Goal: Task Accomplishment & Management: Use online tool/utility

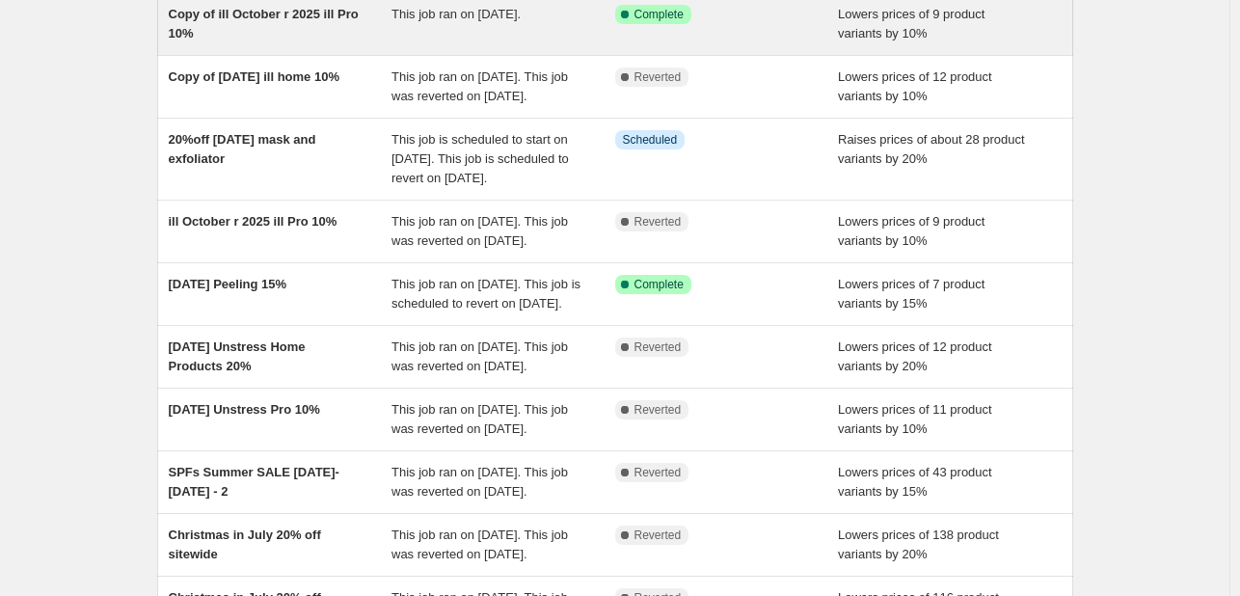
scroll to position [193, 0]
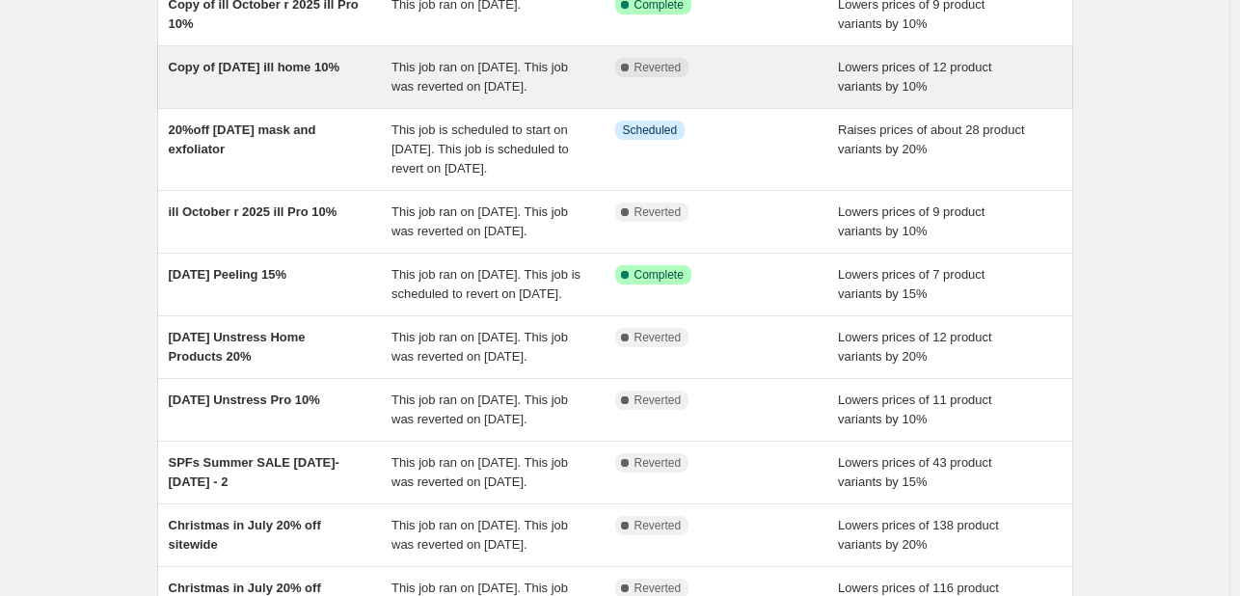
click at [386, 74] on div "Copy of [DATE] ill home 10%" at bounding box center [281, 77] width 224 height 39
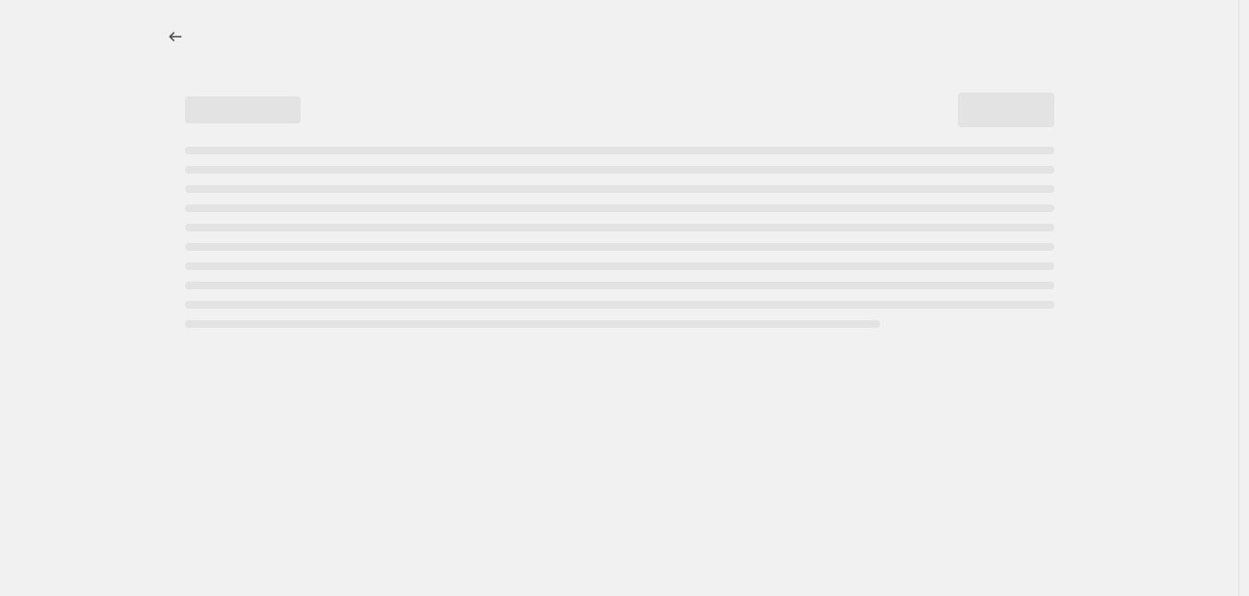
select select "percentage"
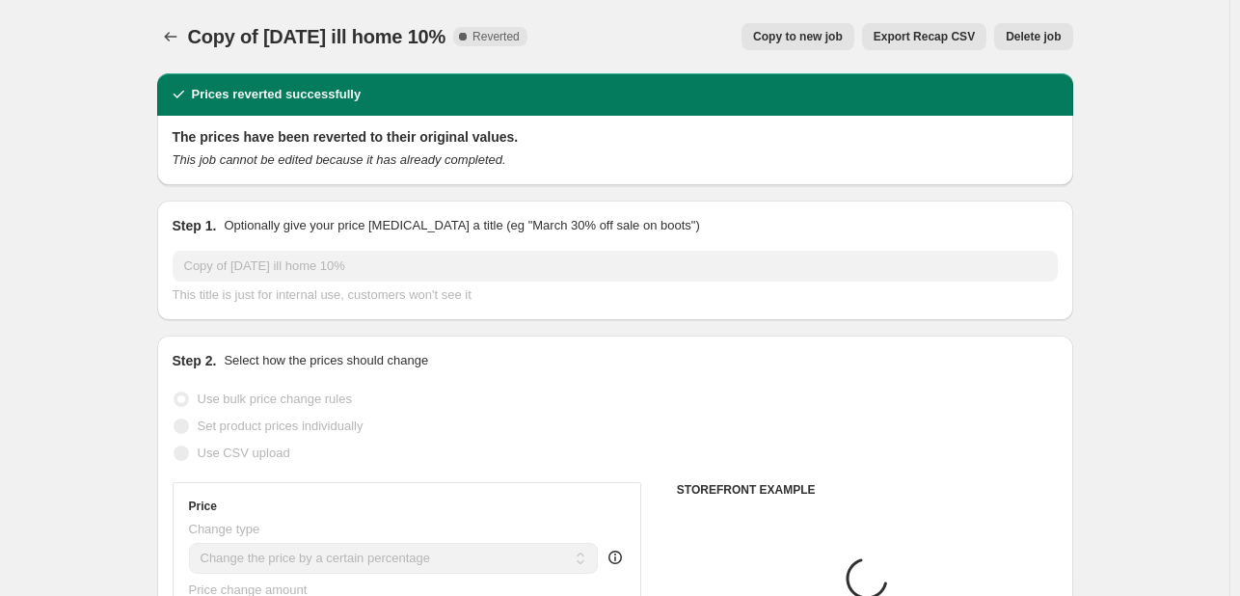
select select "collection"
click at [821, 32] on span "Copy to new job" at bounding box center [798, 36] width 90 height 15
select select "percentage"
select select "collection"
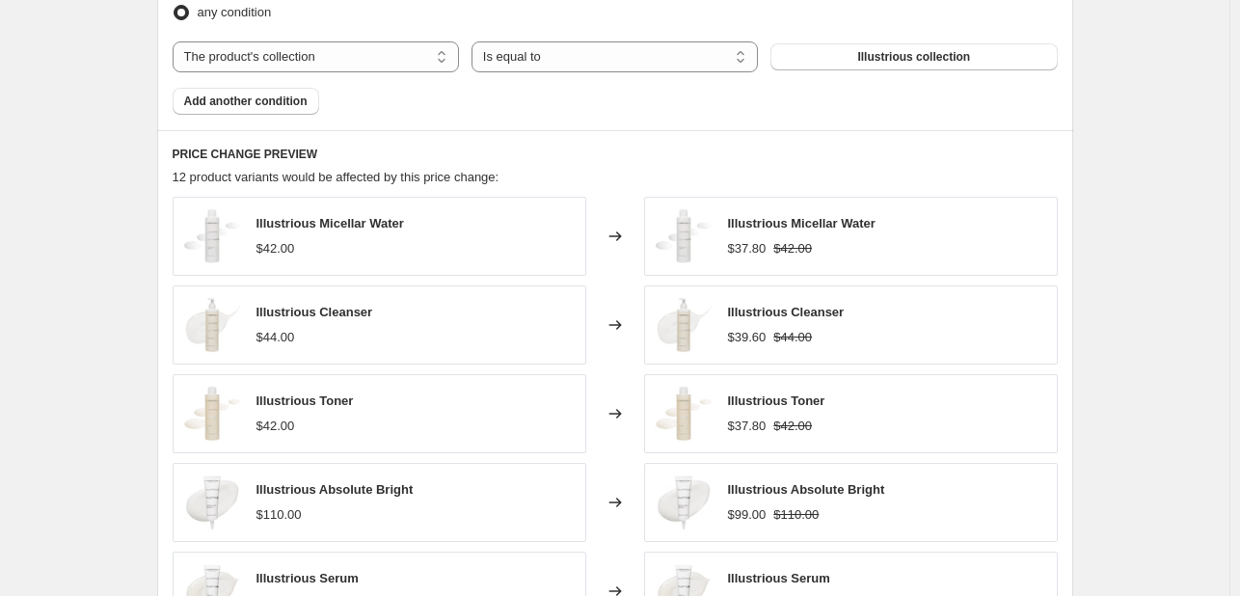
scroll to position [1546, 0]
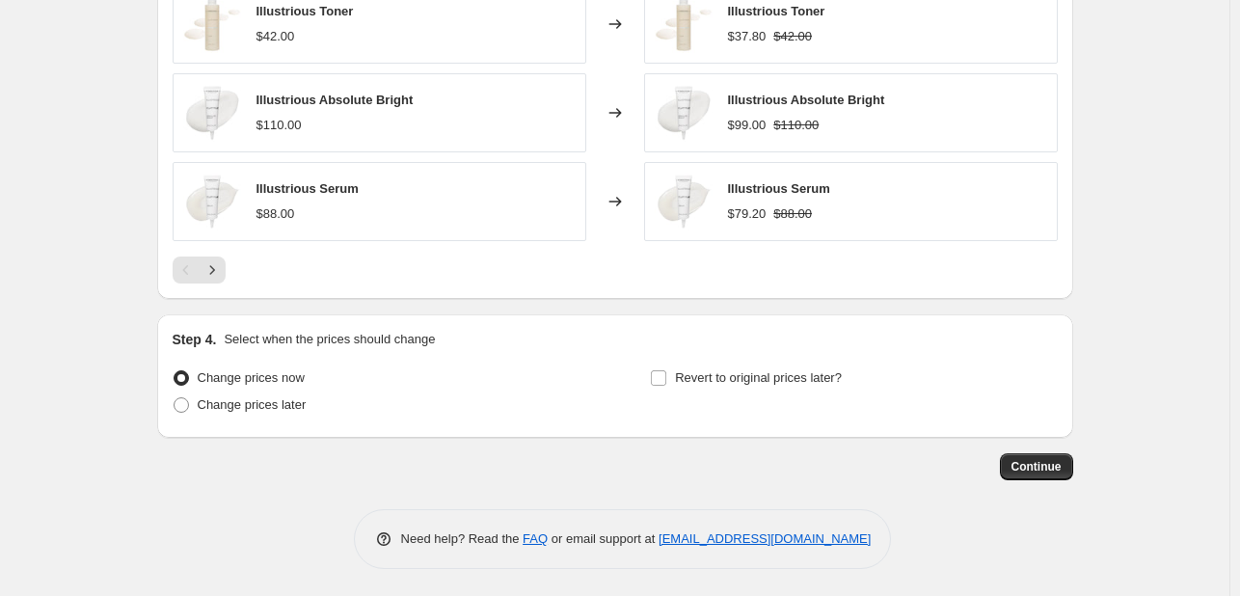
drag, startPoint x: 1041, startPoint y: 467, endPoint x: 682, endPoint y: 419, distance: 362.7
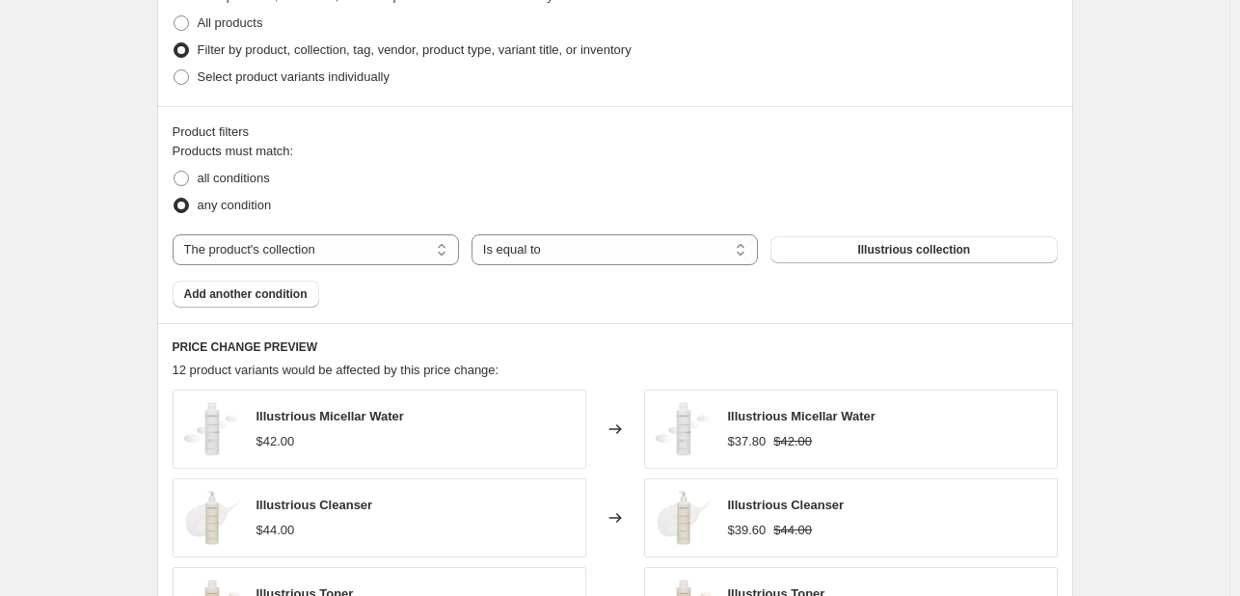
scroll to position [1543, 0]
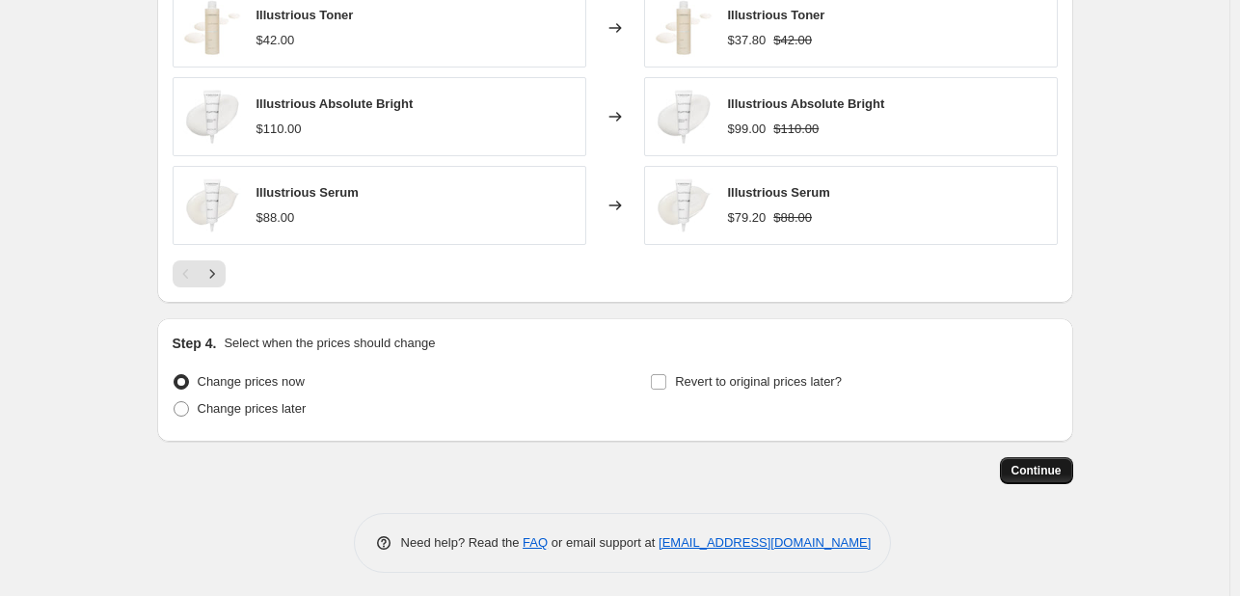
click at [1055, 464] on span "Continue" at bounding box center [1036, 470] width 50 height 15
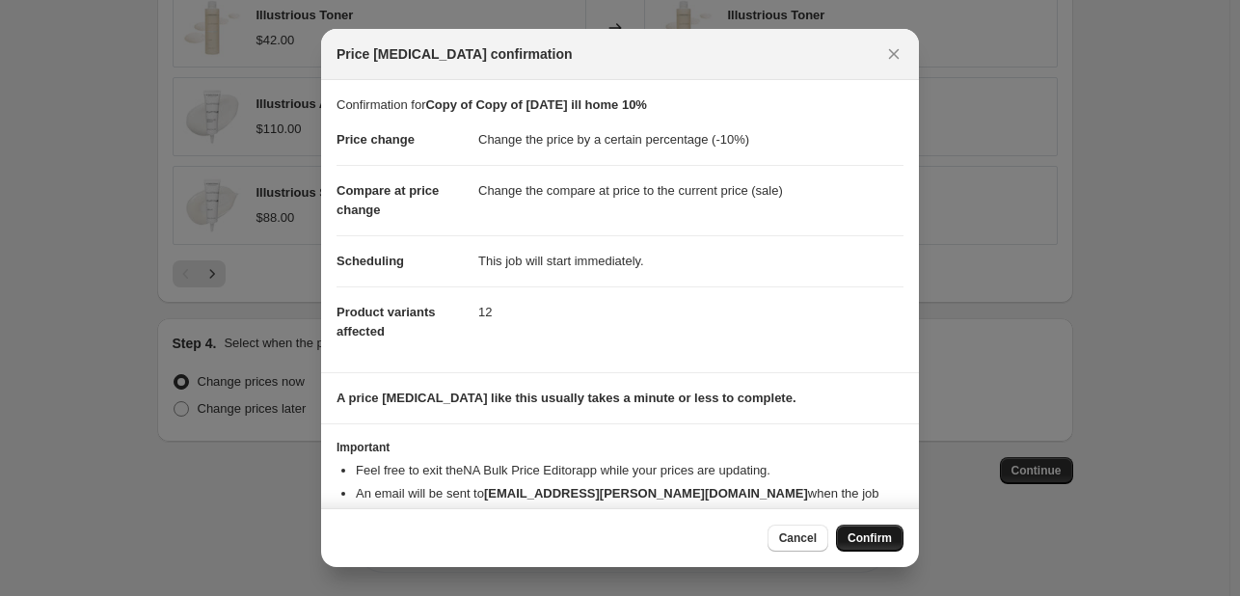
click at [857, 545] on span "Confirm" at bounding box center [869, 537] width 44 height 15
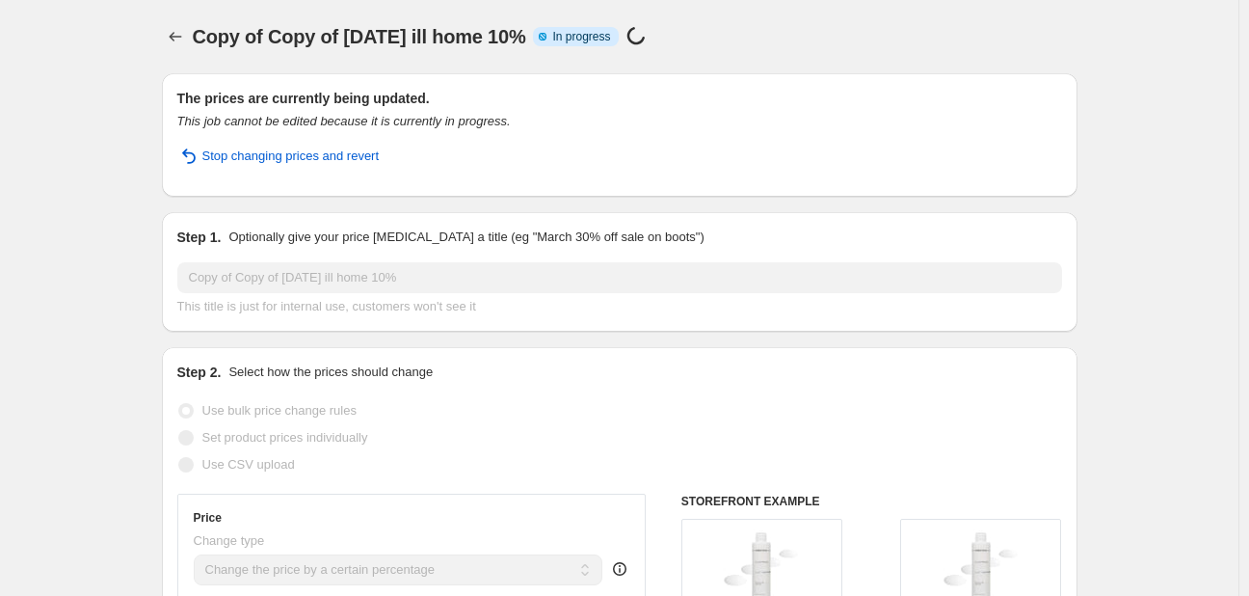
select select "percentage"
select select "collection"
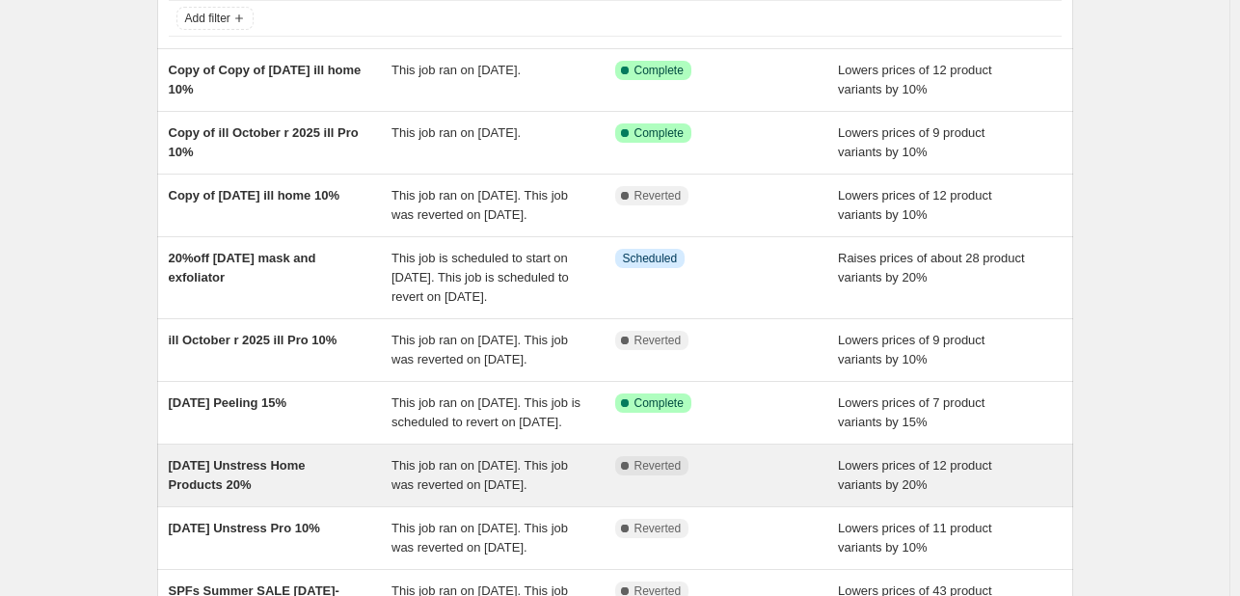
scroll to position [96, 0]
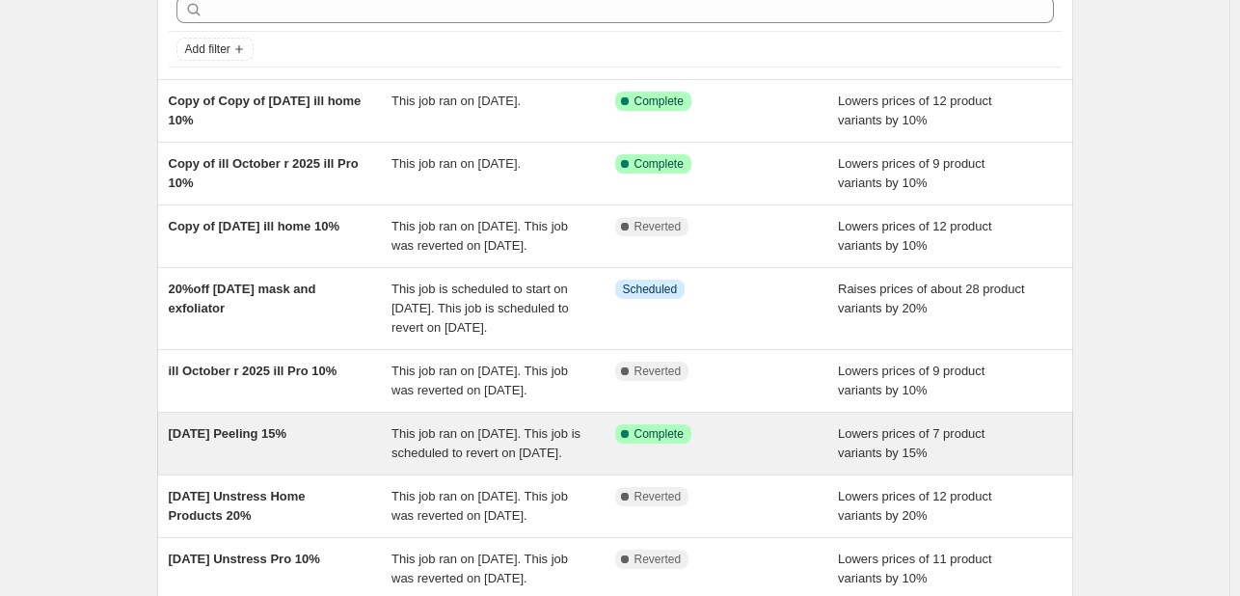
click at [486, 460] on span "This job ran on [DATE]. This job is scheduled to revert on [DATE]." at bounding box center [485, 443] width 189 height 34
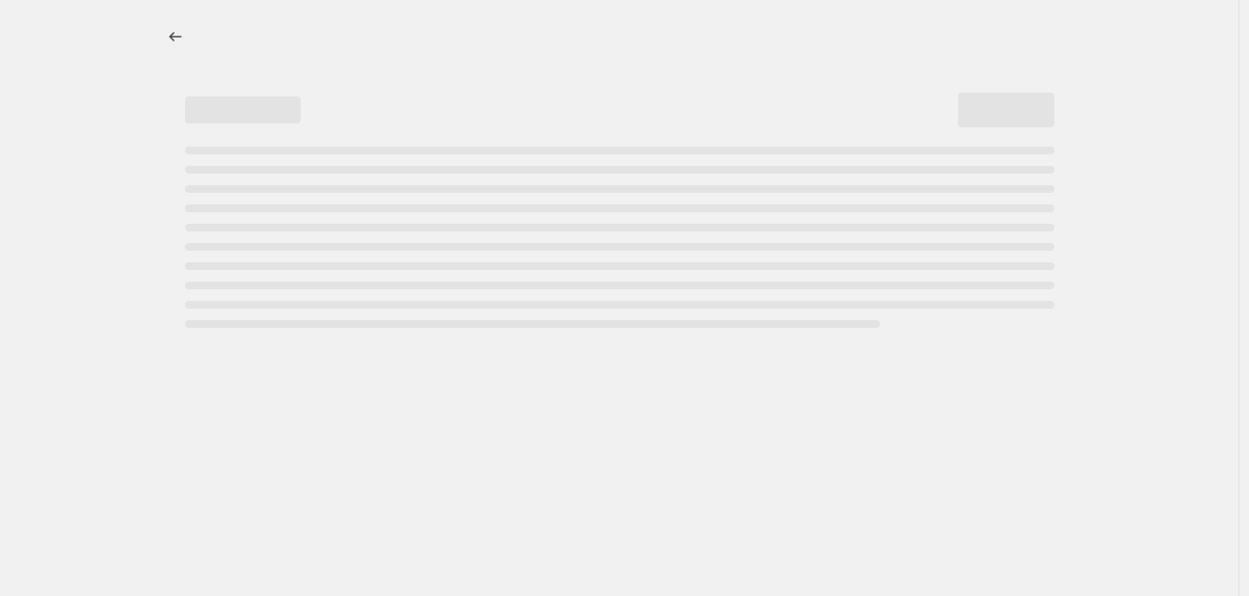
select select "percentage"
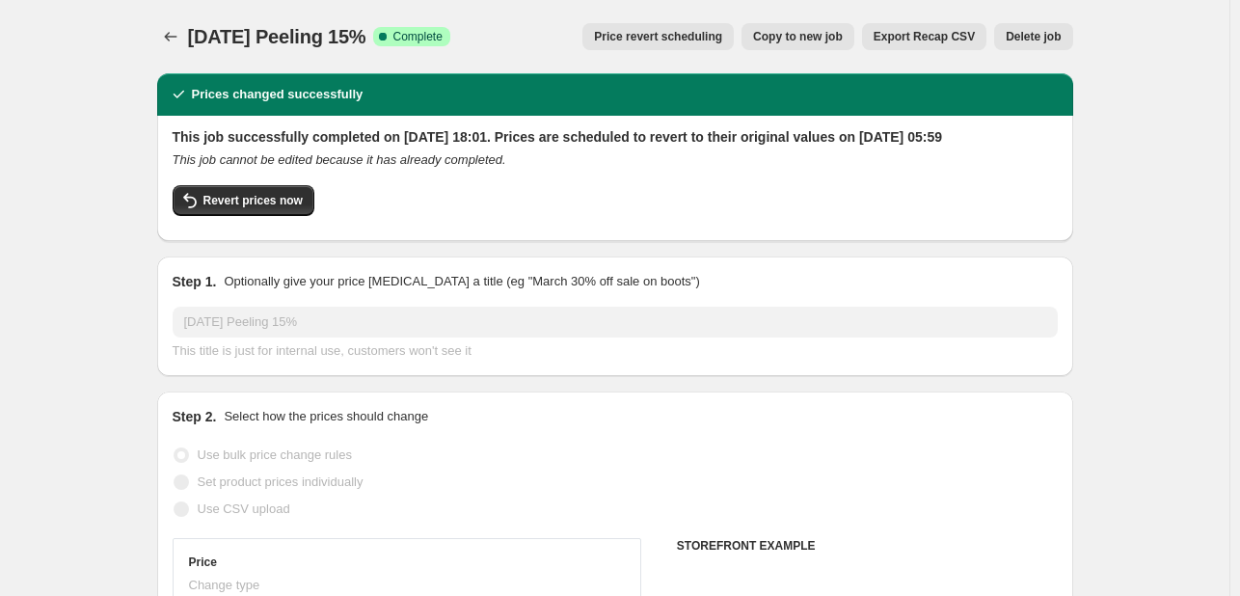
select select "collection"
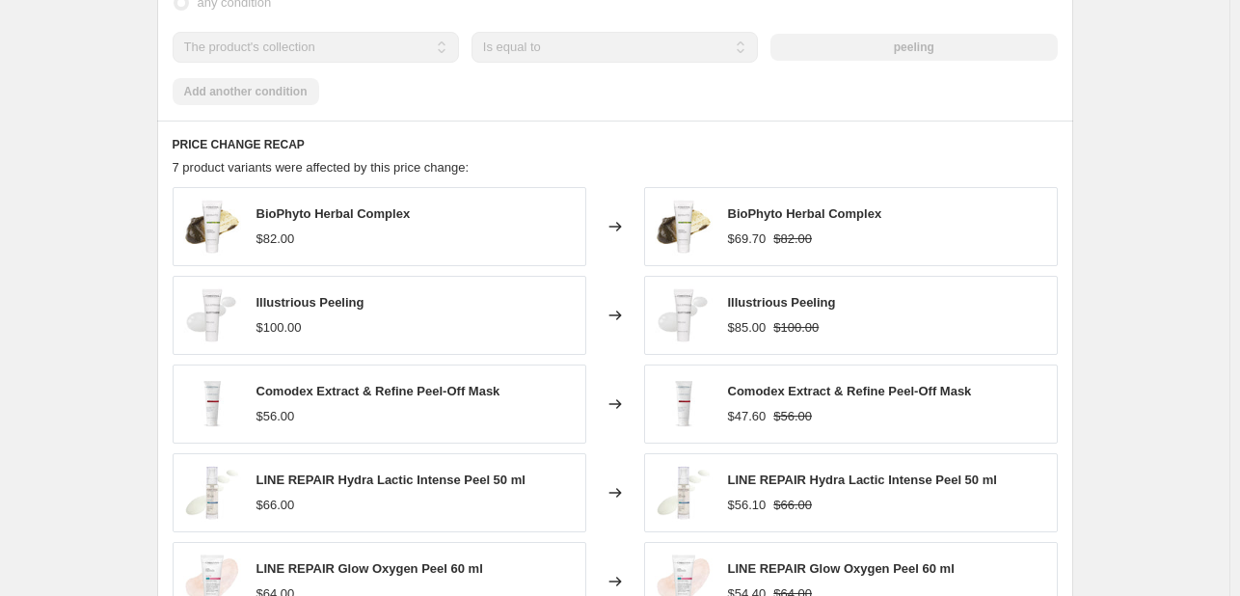
scroll to position [1446, 0]
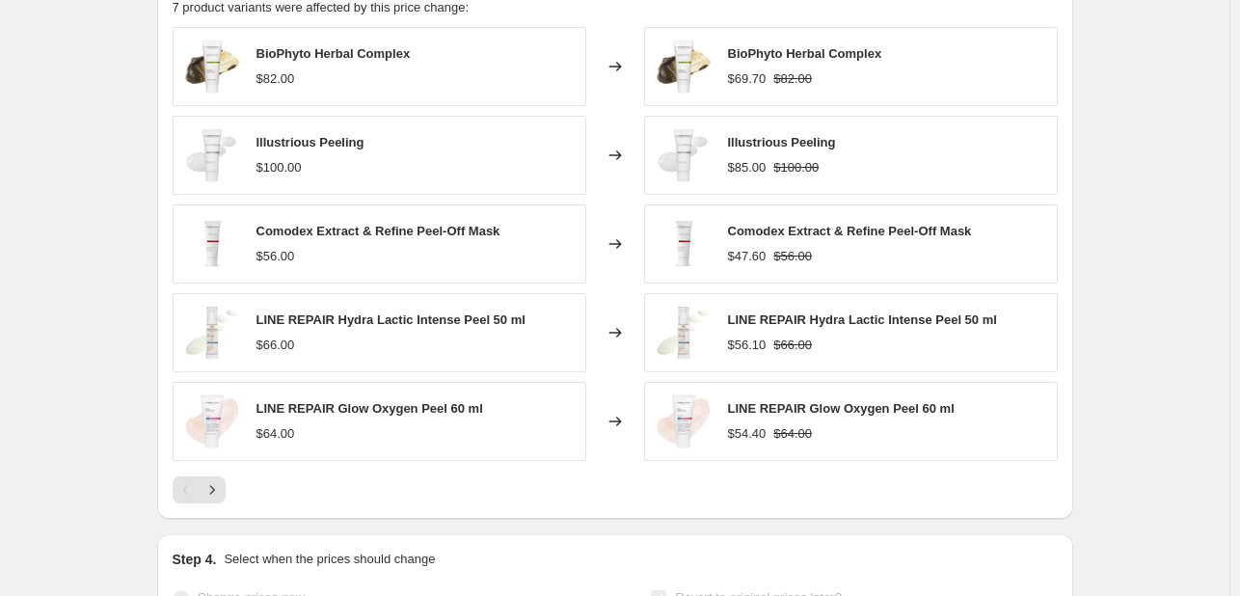
scroll to position [1543, 0]
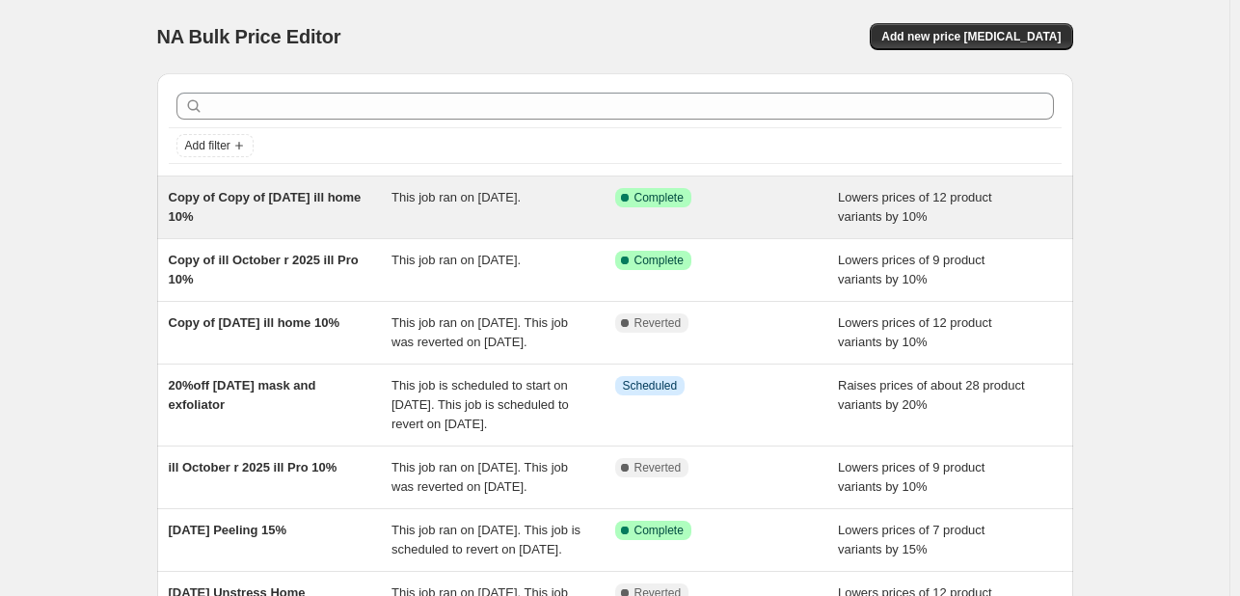
click at [472, 193] on span "This job ran on [DATE]." at bounding box center [455, 197] width 129 height 14
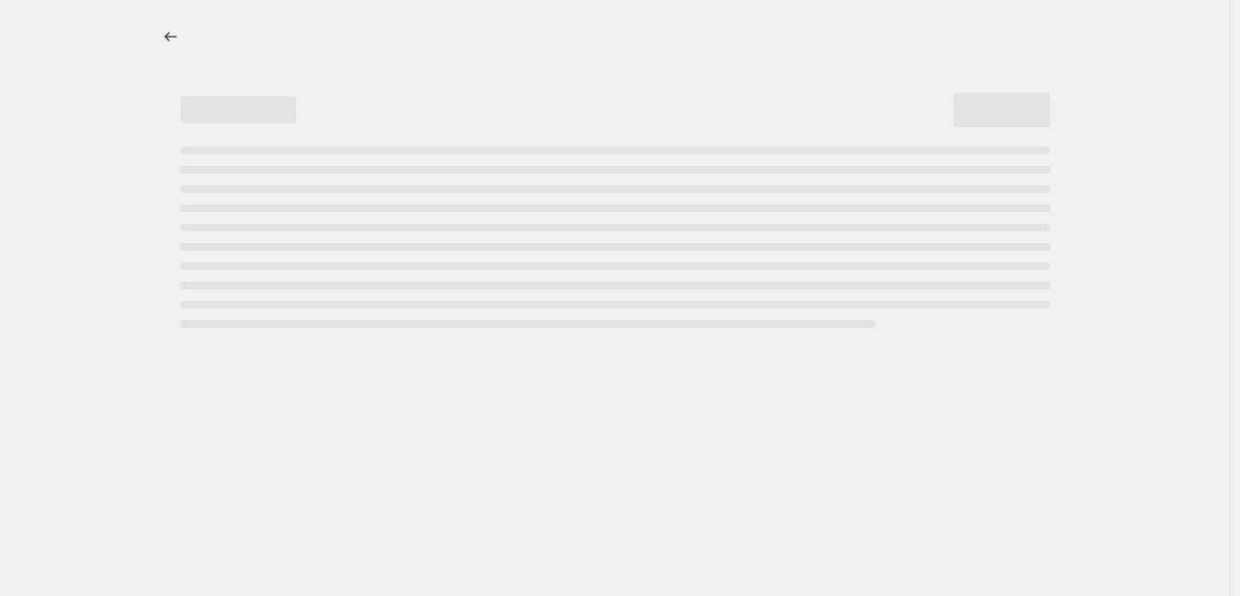
select select "percentage"
select select "collection"
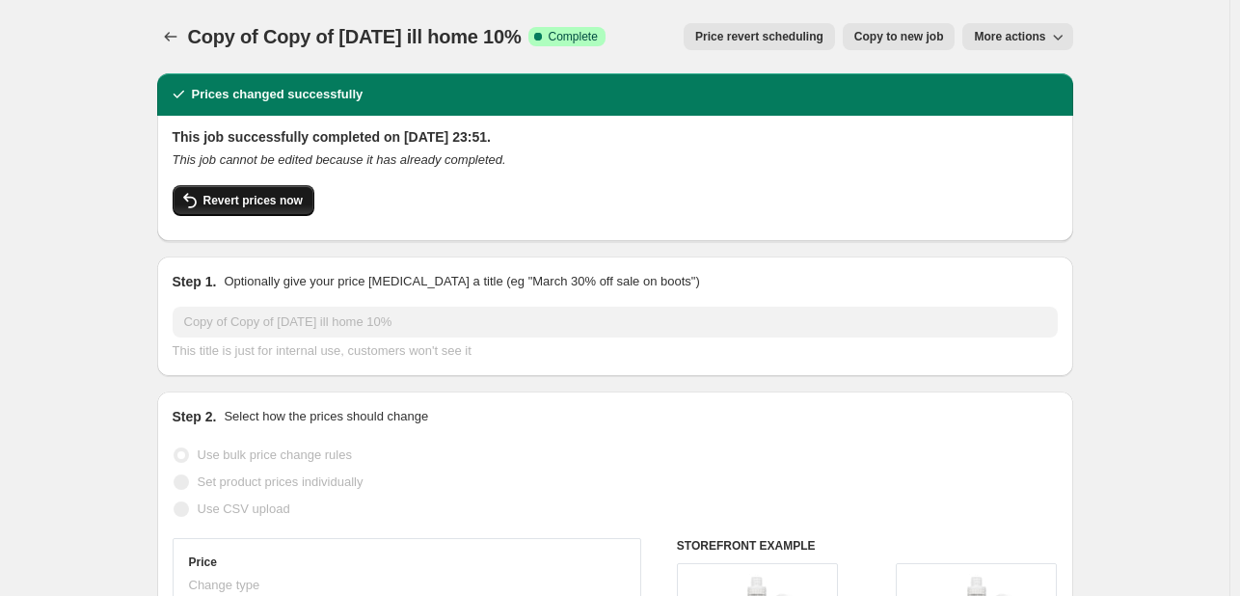
click at [258, 198] on span "Revert prices now" at bounding box center [252, 200] width 99 height 15
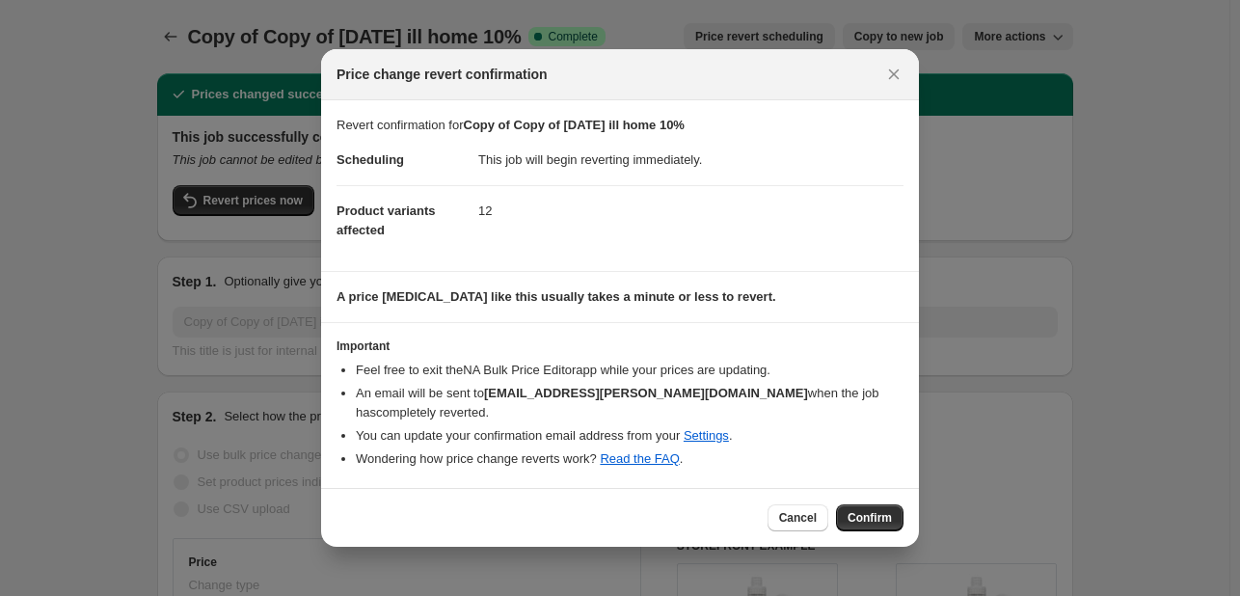
click at [867, 510] on span "Confirm" at bounding box center [869, 517] width 44 height 15
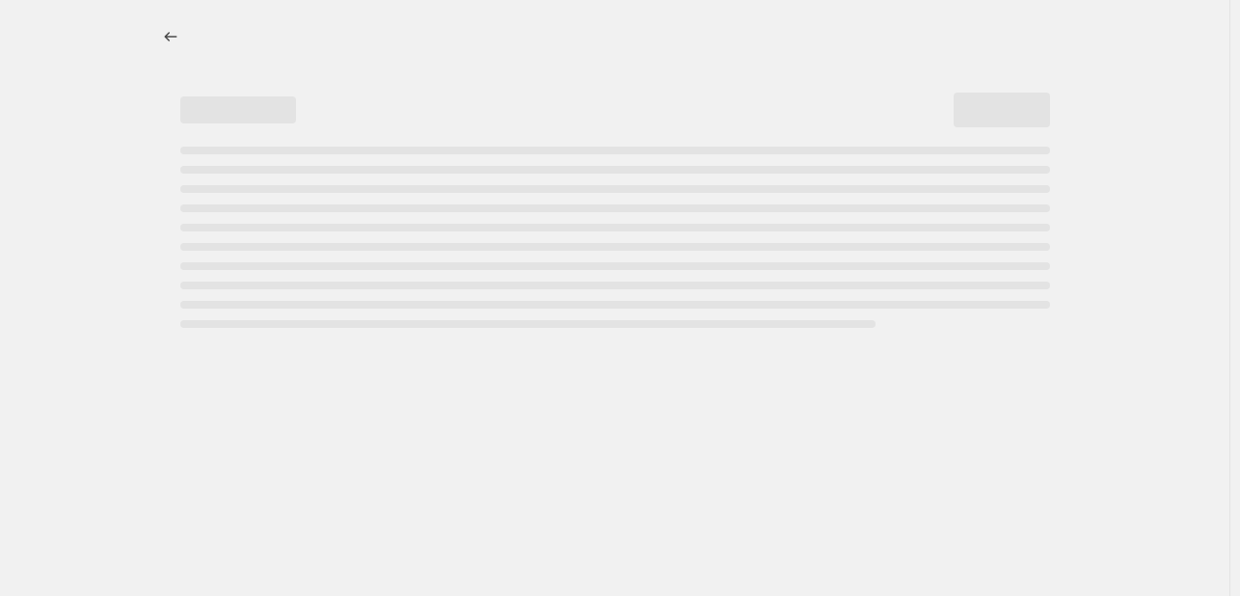
select select "percentage"
select select "collection"
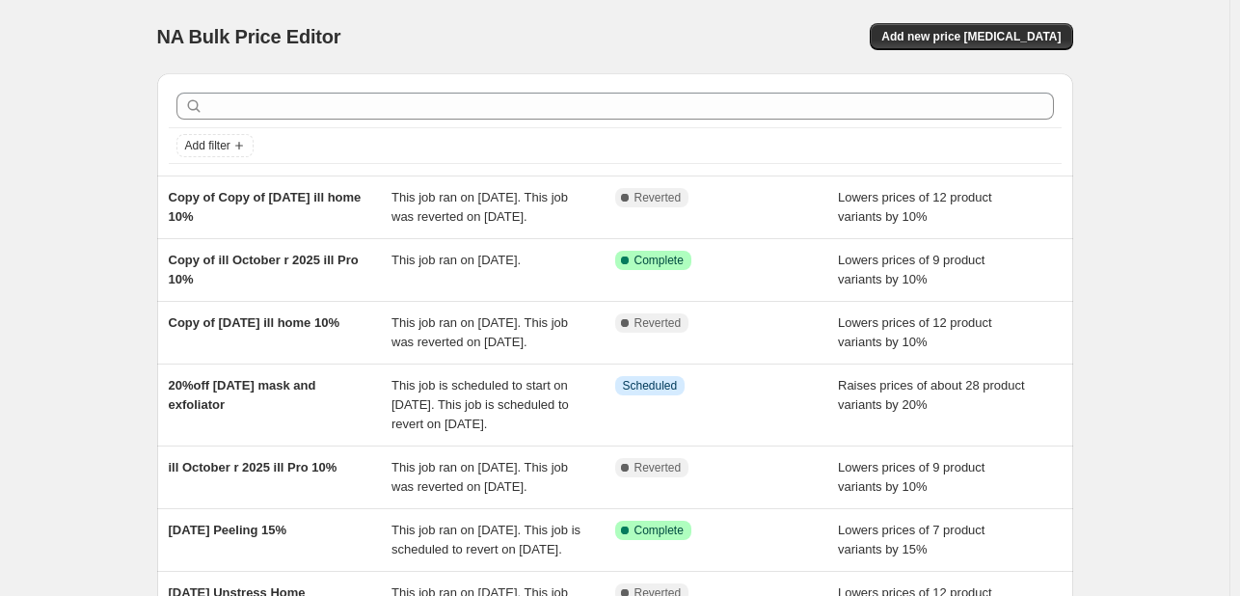
click at [1139, 296] on div "NA Bulk Price Editor. This page is ready NA Bulk Price Editor Add new price cha…" at bounding box center [614, 506] width 1229 height 1012
click at [967, 31] on span "Add new price [MEDICAL_DATA]" at bounding box center [970, 36] width 179 height 15
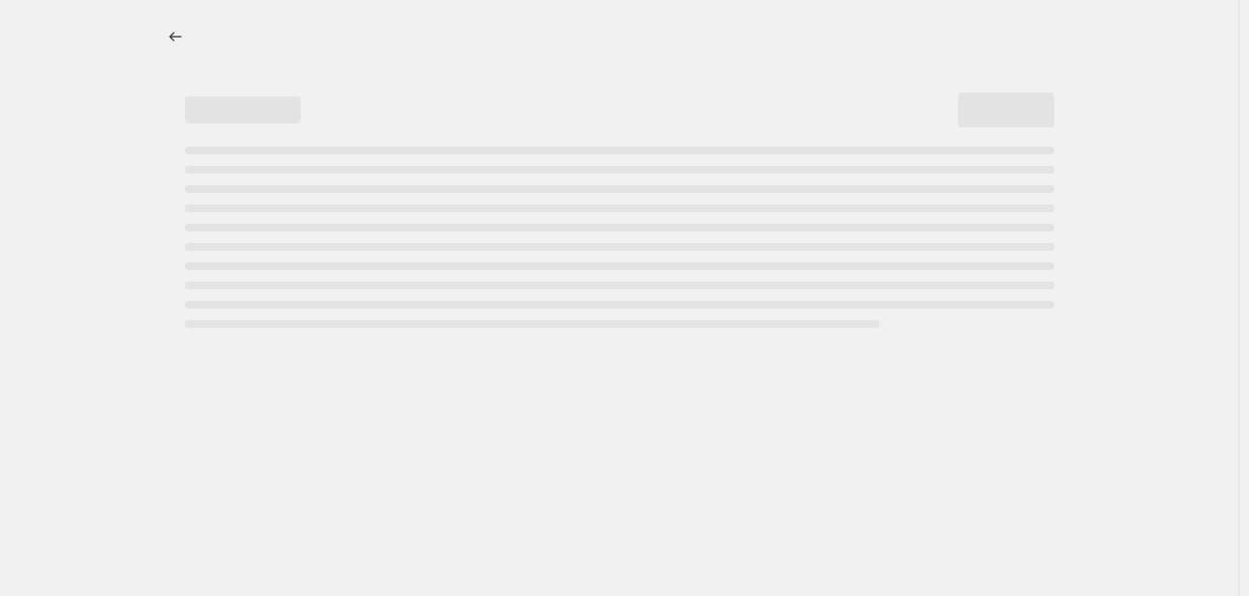
select select "percentage"
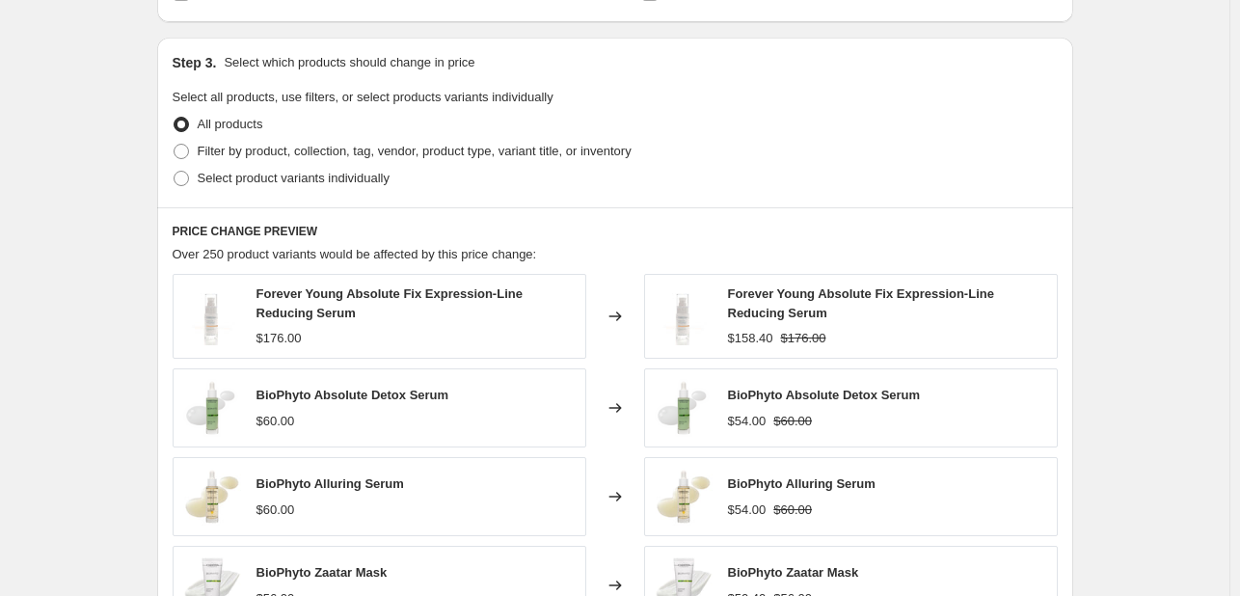
scroll to position [868, 0]
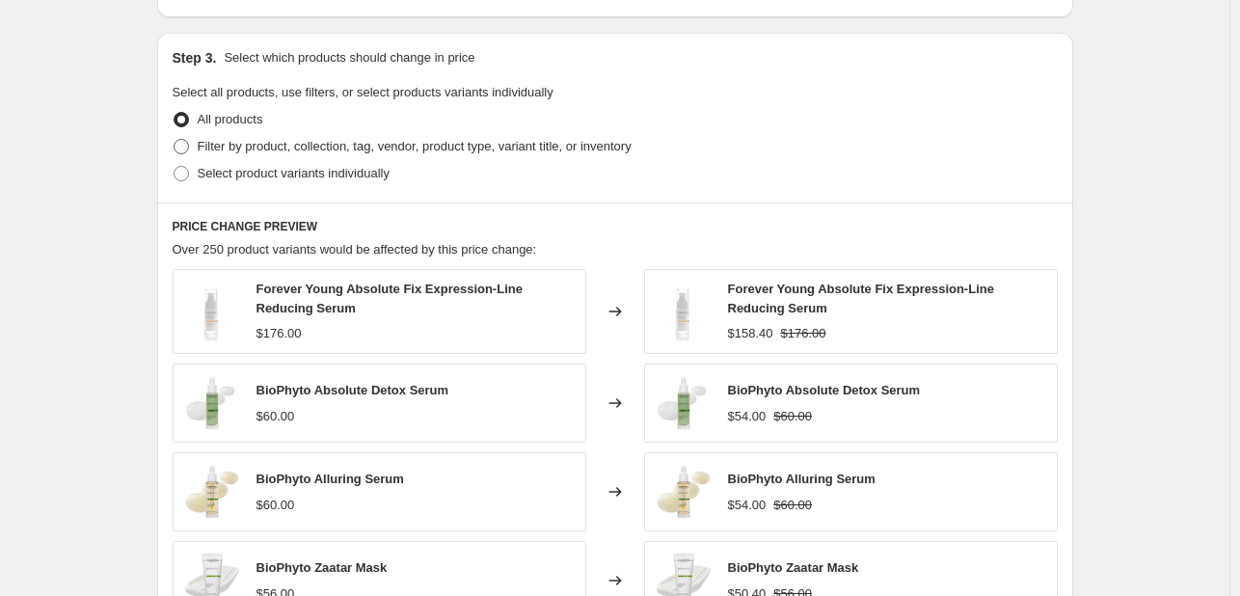
click at [228, 153] on span "Filter by product, collection, tag, vendor, product type, variant title, or inv…" at bounding box center [415, 146] width 434 height 14
click at [174, 140] on input "Filter by product, collection, tag, vendor, product type, variant title, or inv…" at bounding box center [174, 139] width 1 height 1
radio input "true"
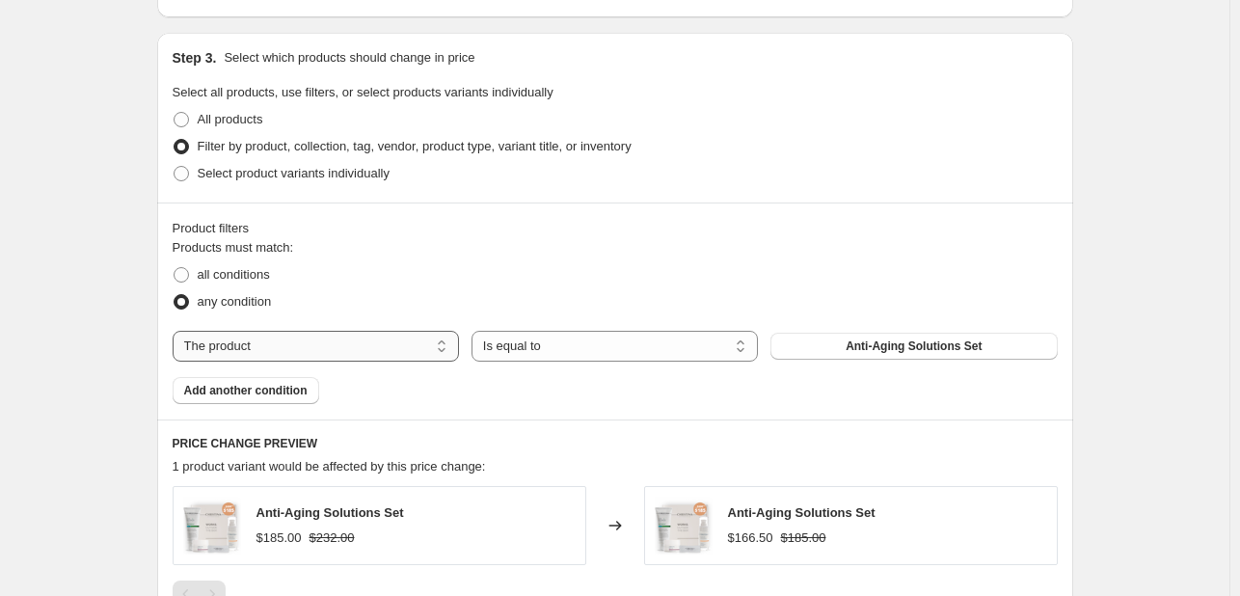
click at [370, 348] on select "The product The product's collection The product's tag The product's vendor The…" at bounding box center [316, 346] width 286 height 31
select select "collection"
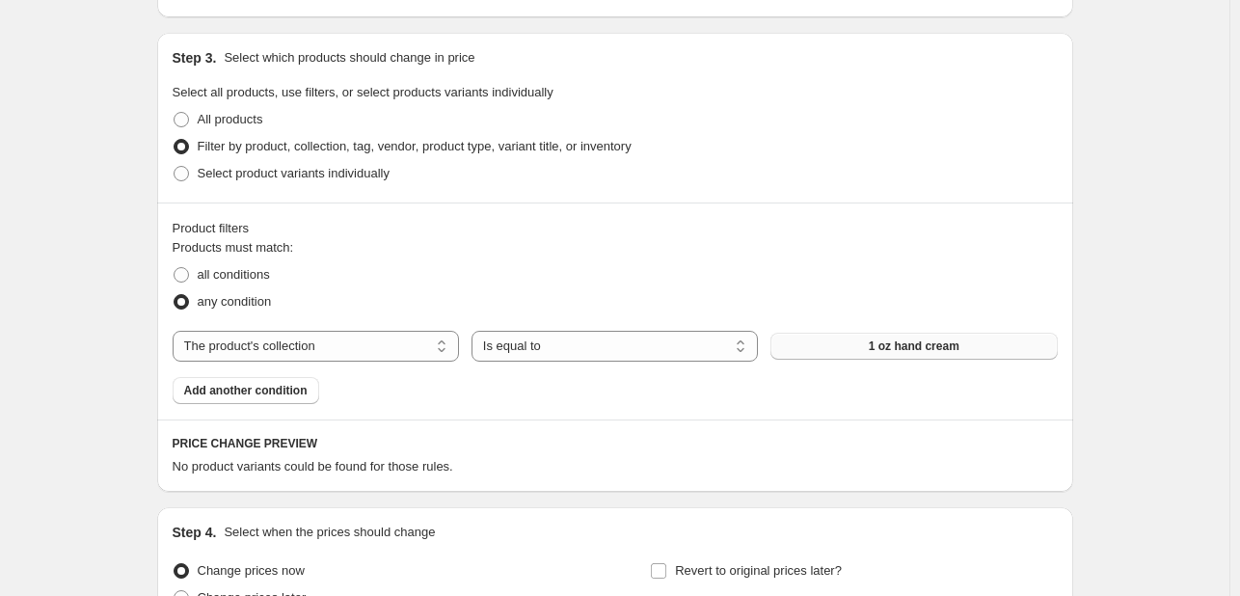
click at [889, 333] on button "1 oz hand cream" at bounding box center [913, 346] width 286 height 27
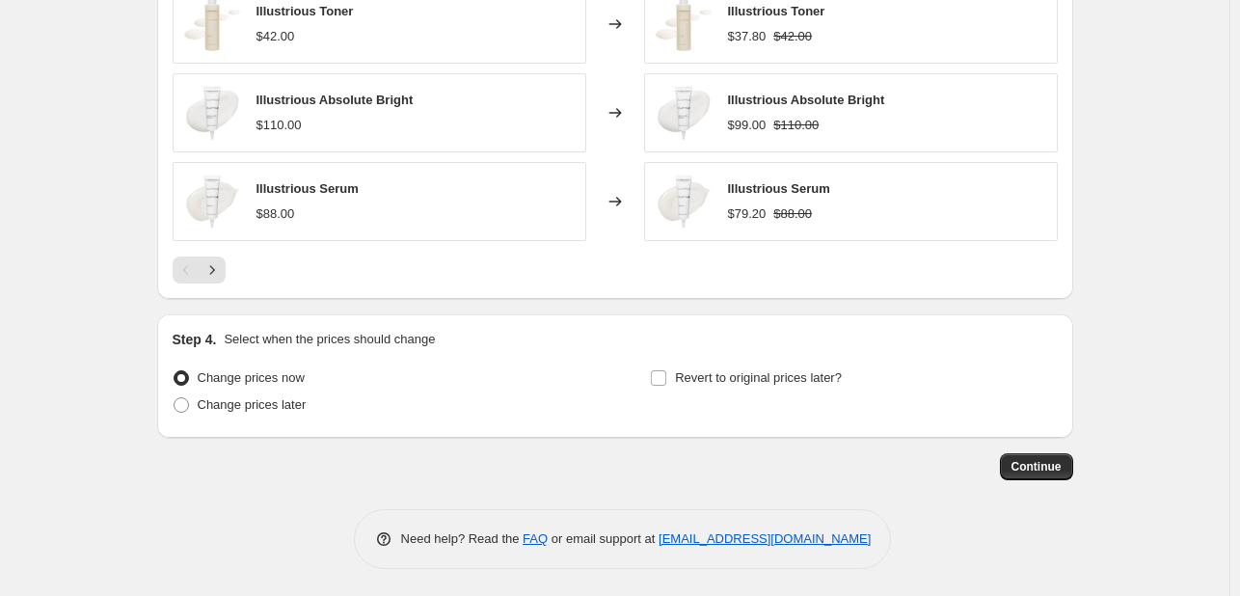
scroll to position [1546, 0]
click at [812, 380] on span "Revert to original prices later?" at bounding box center [758, 377] width 167 height 14
click at [666, 380] on input "Revert to original prices later?" at bounding box center [658, 377] width 15 height 15
checkbox input "true"
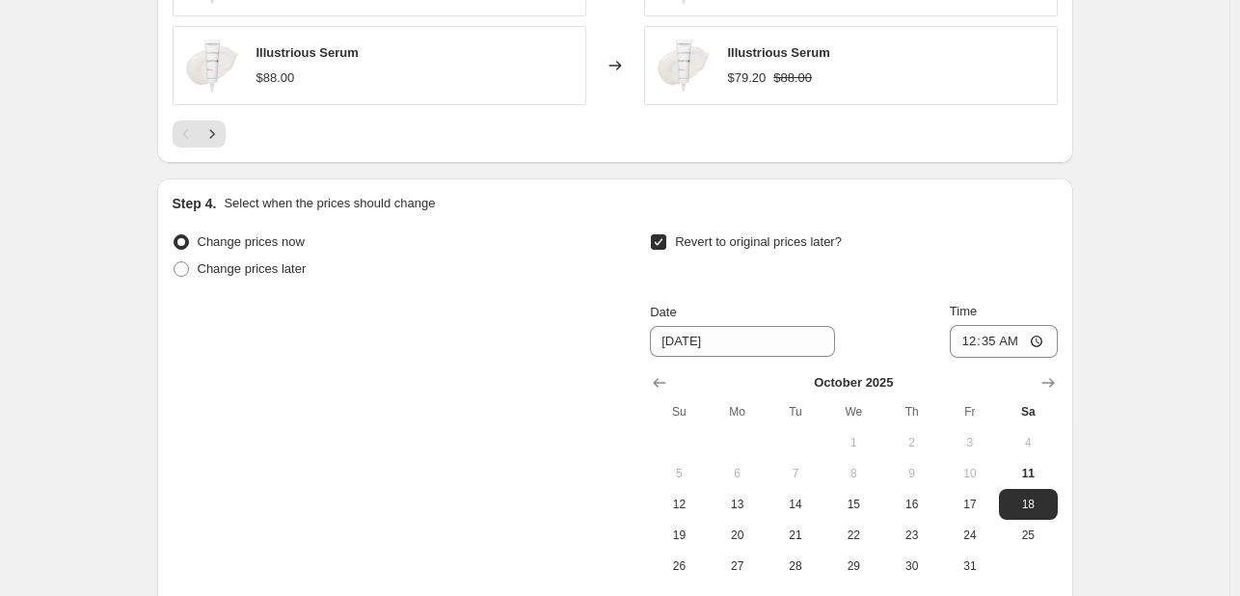
scroll to position [1836, 0]
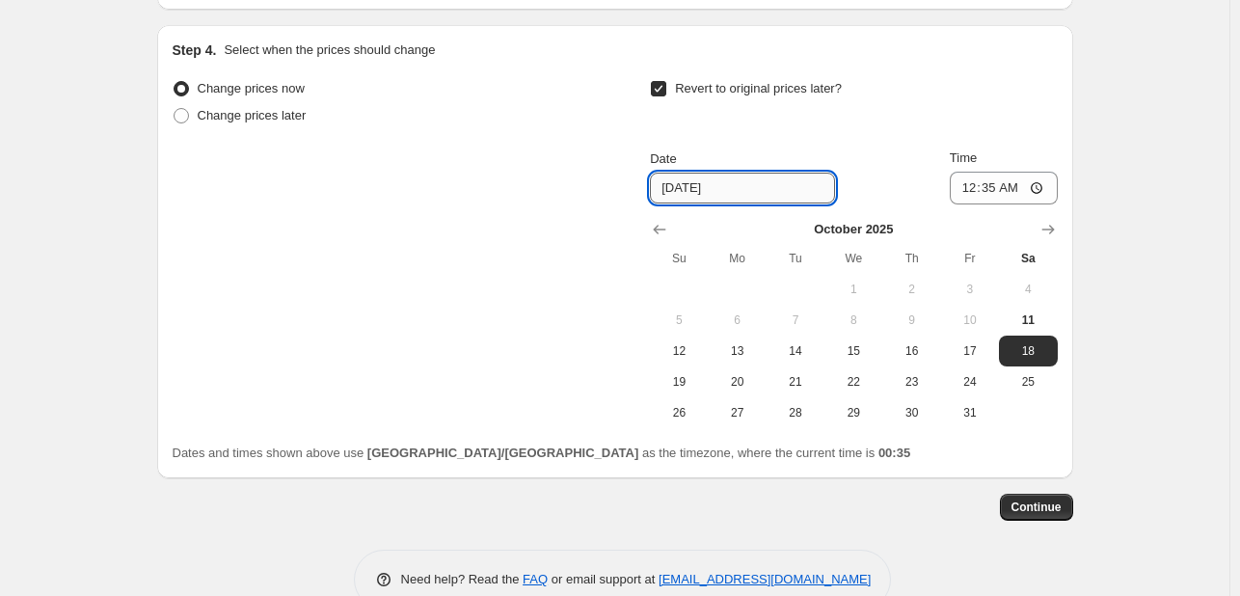
click at [711, 181] on input "10/18/2025" at bounding box center [742, 188] width 185 height 31
click at [698, 186] on input "10/18/2025" at bounding box center [742, 188] width 185 height 31
click at [862, 420] on button "29" at bounding box center [853, 412] width 58 height 31
type input "10/29/2025"
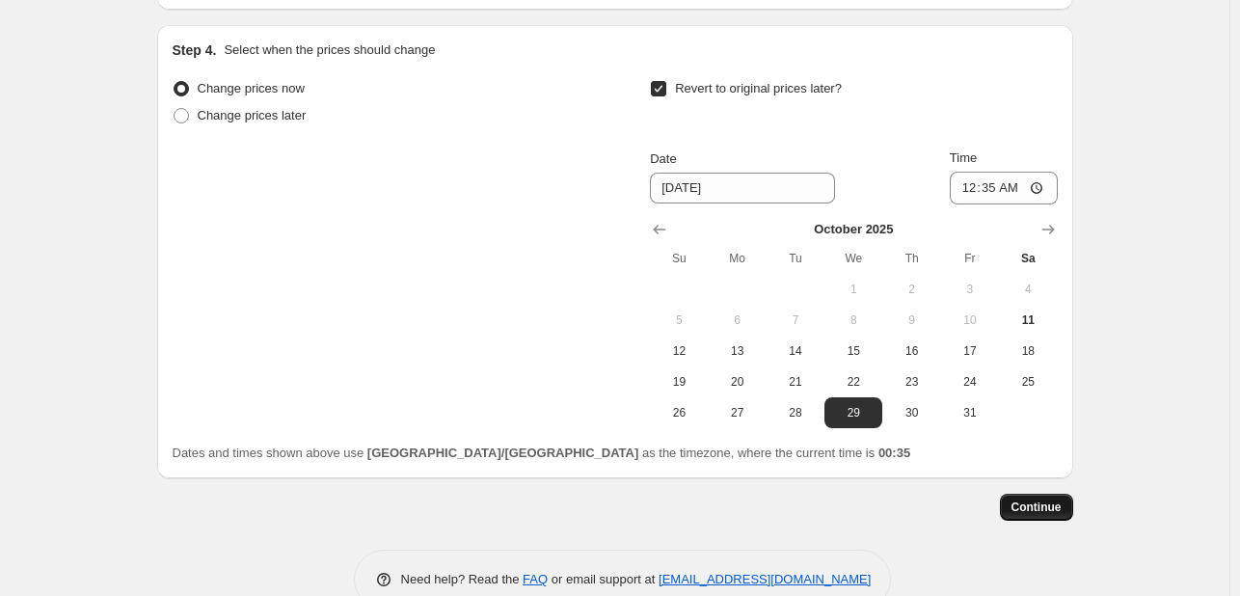
click at [1041, 509] on span "Continue" at bounding box center [1036, 506] width 50 height 15
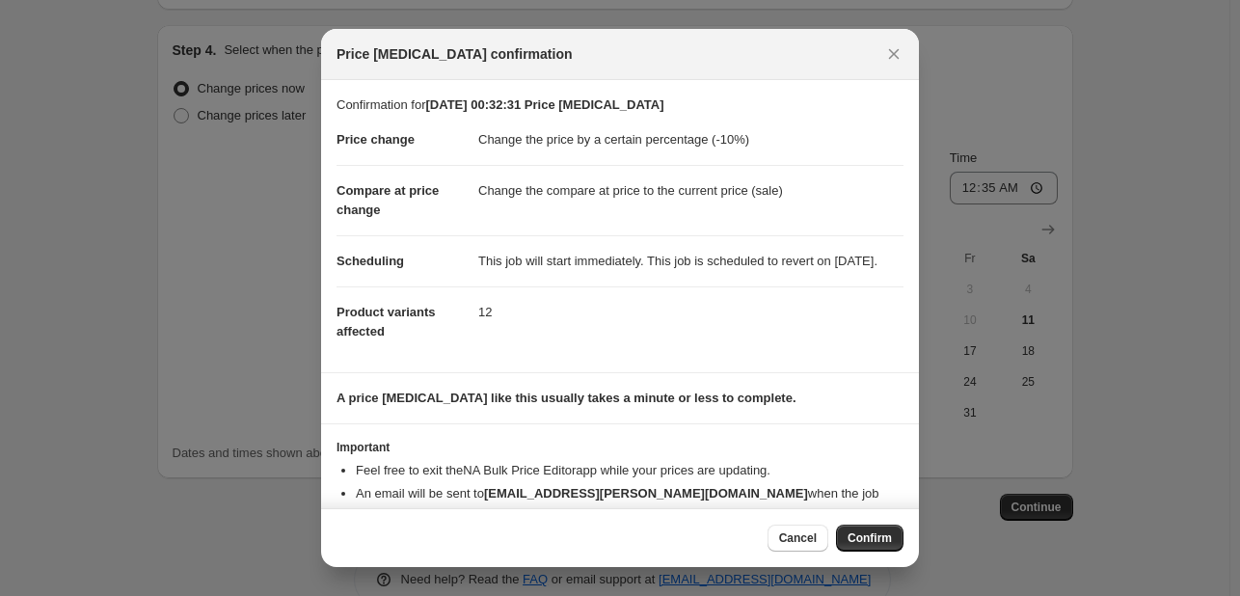
drag, startPoint x: 852, startPoint y: 535, endPoint x: 974, endPoint y: 573, distance: 127.2
click at [980, 552] on div at bounding box center [620, 298] width 1240 height 596
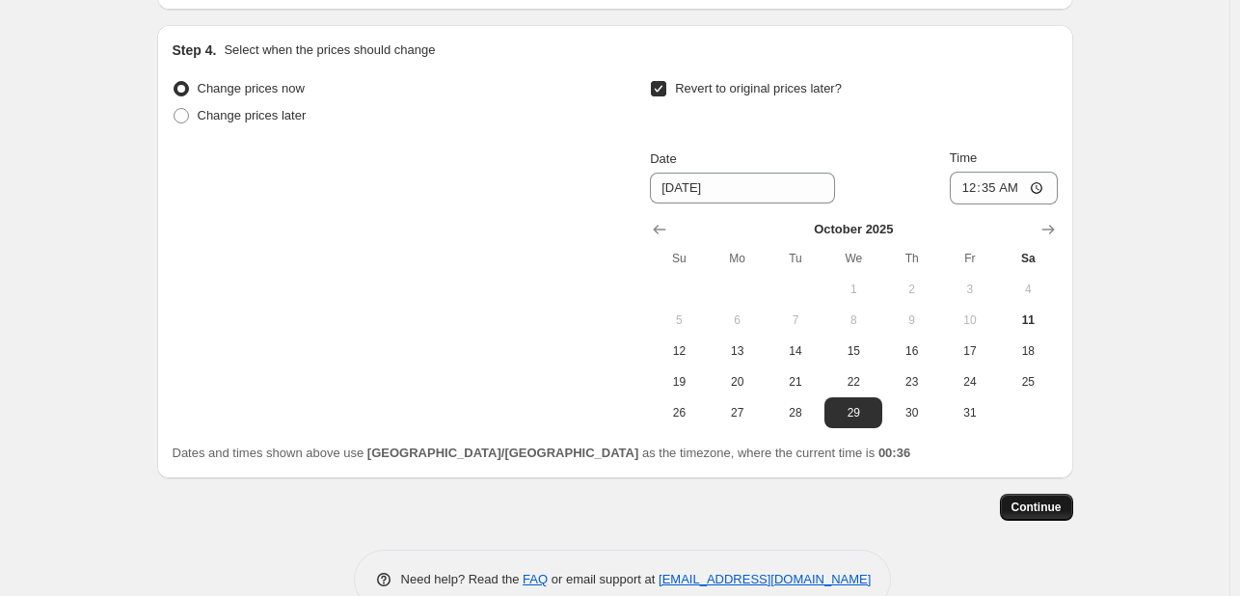
click at [1059, 502] on span "Continue" at bounding box center [1036, 506] width 50 height 15
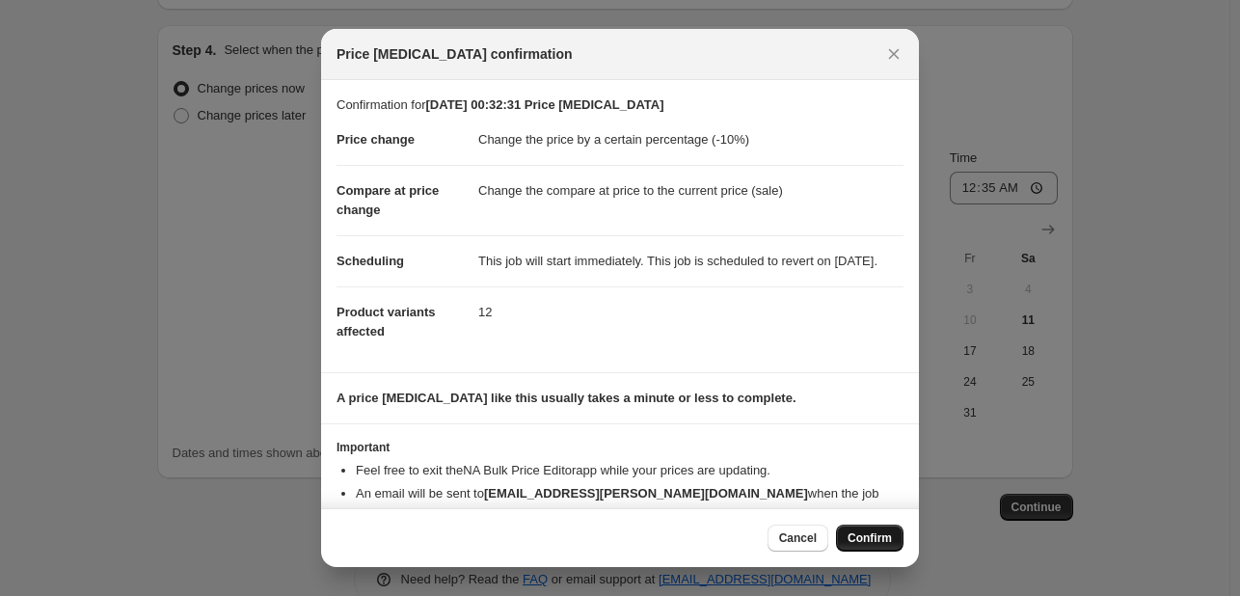
click at [872, 541] on span "Confirm" at bounding box center [869, 537] width 44 height 15
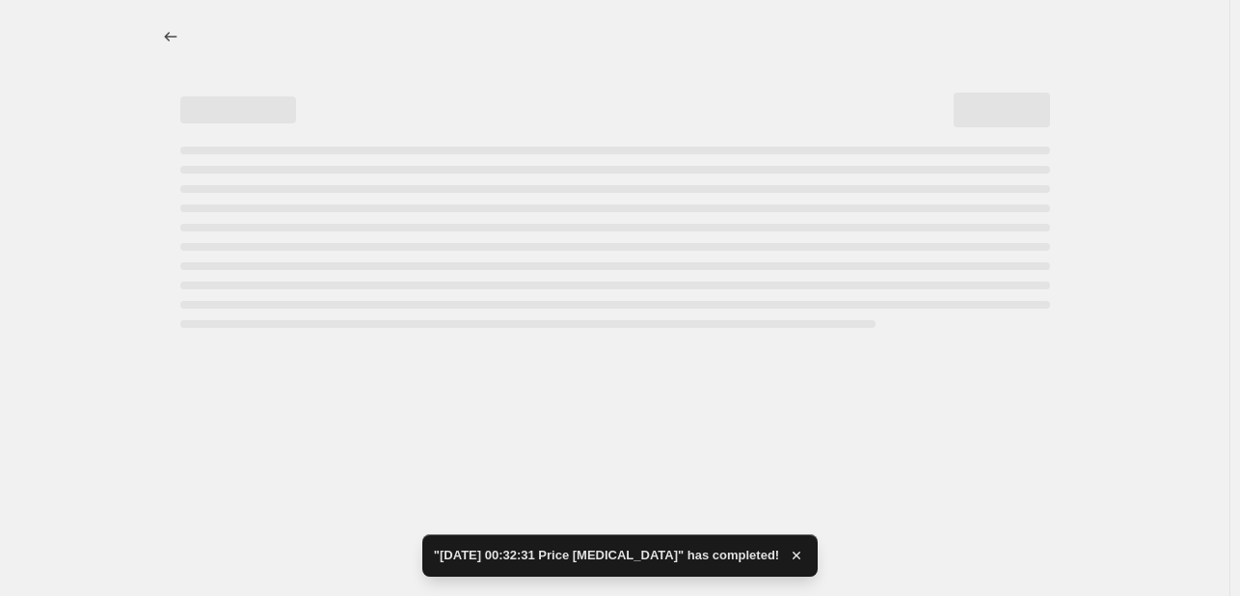
select select "percentage"
select select "collection"
